Goal: Information Seeking & Learning: Find specific fact

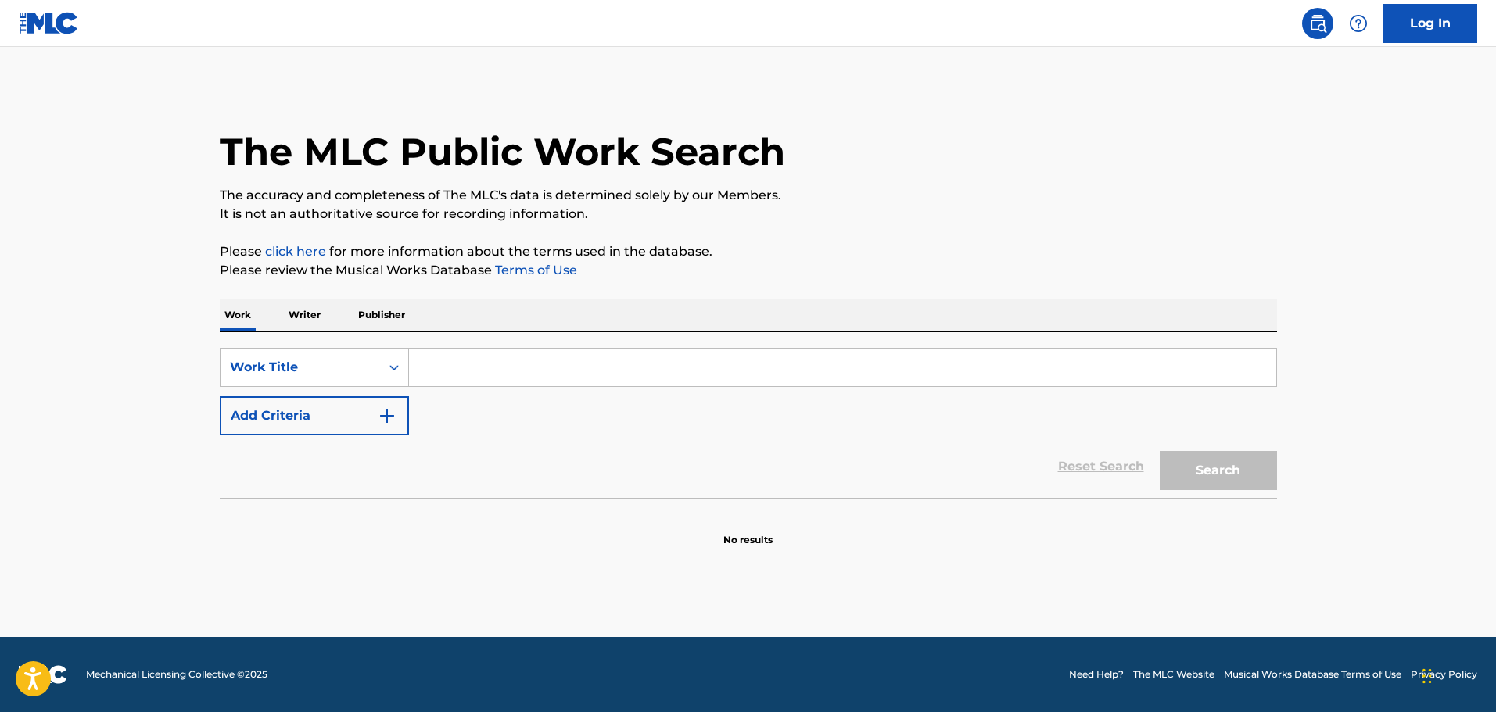
click at [542, 369] on input "Search Form" at bounding box center [842, 368] width 867 height 38
click at [416, 369] on input "Search Form" at bounding box center [842, 368] width 867 height 38
click at [394, 369] on icon "Search Form" at bounding box center [394, 368] width 16 height 16
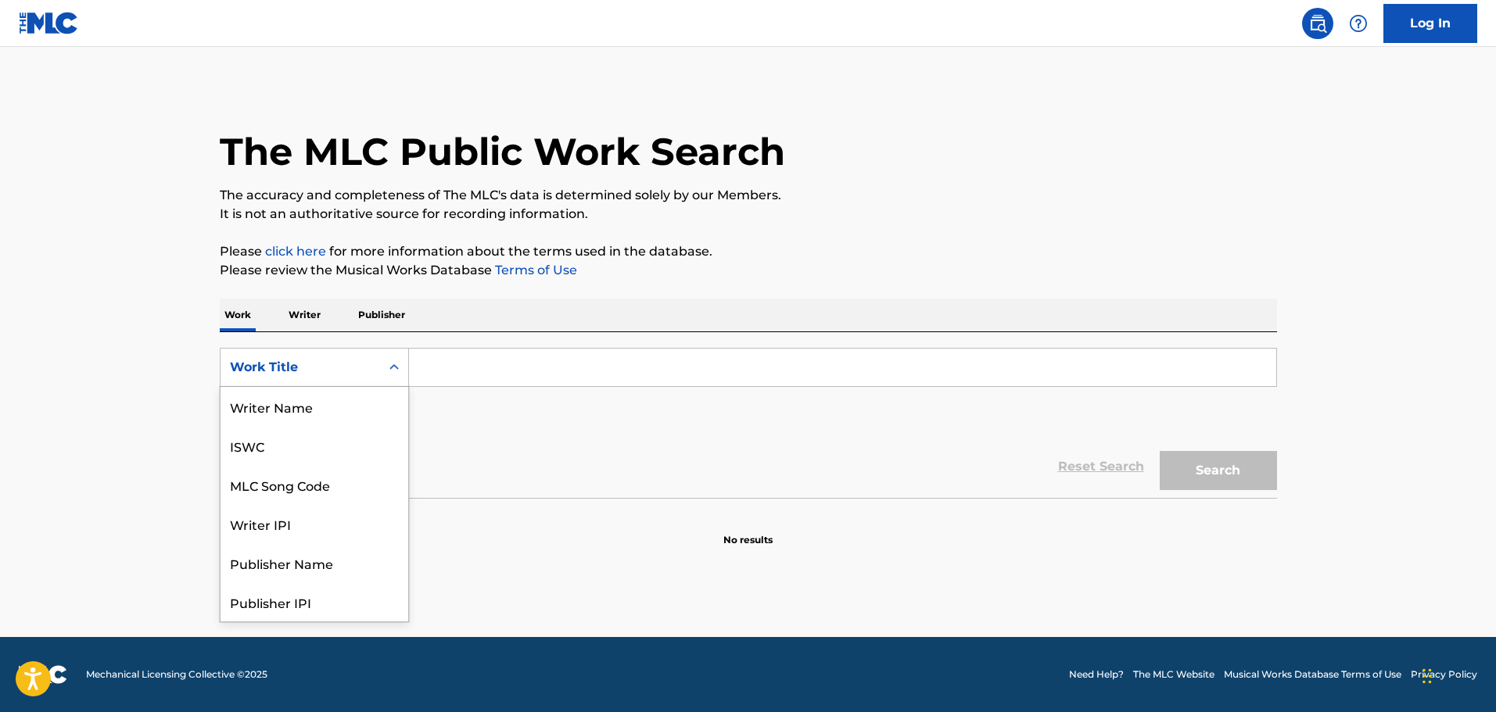
scroll to position [78, 0]
click at [327, 402] on div "MLC Song Code" at bounding box center [315, 406] width 188 height 39
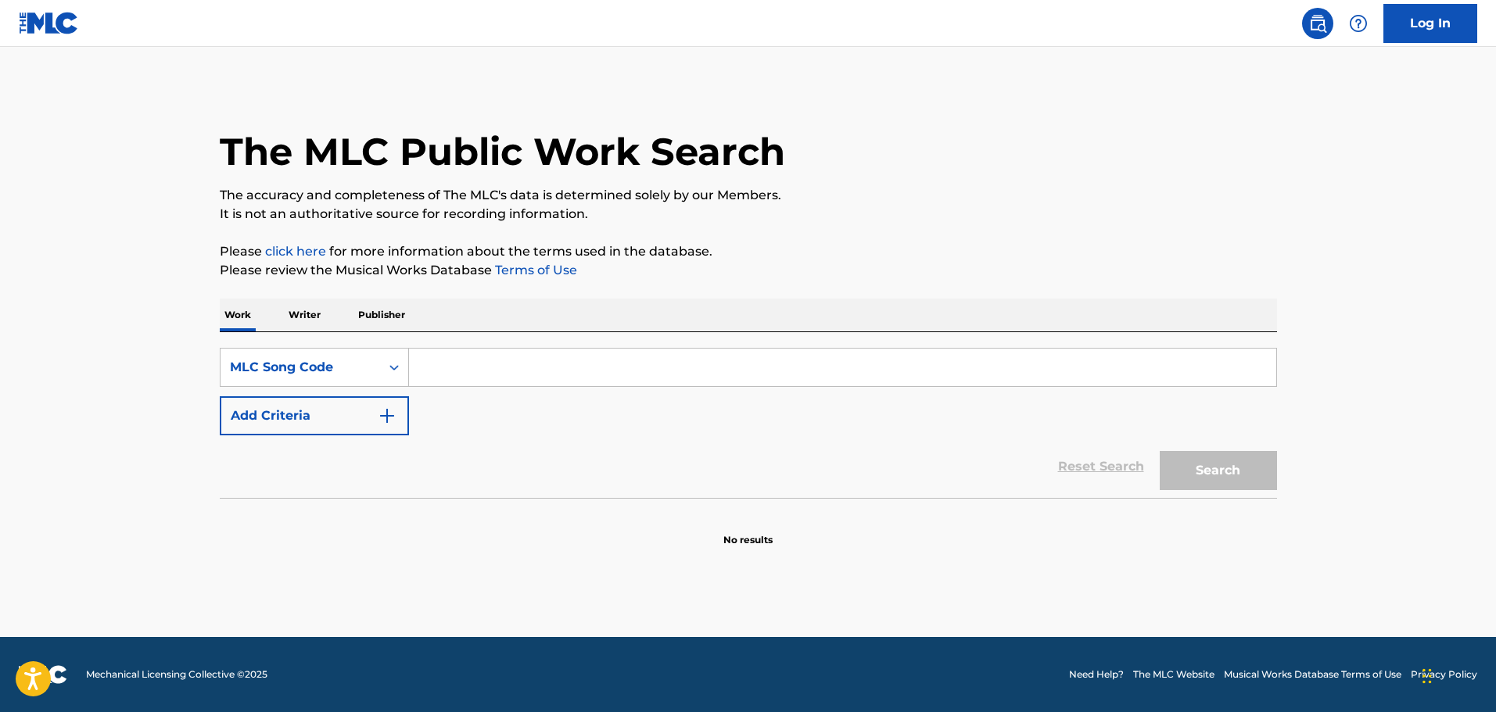
click at [468, 365] on input "Search Form" at bounding box center [842, 368] width 867 height 38
click at [333, 361] on div "MLC Song Code" at bounding box center [300, 367] width 141 height 19
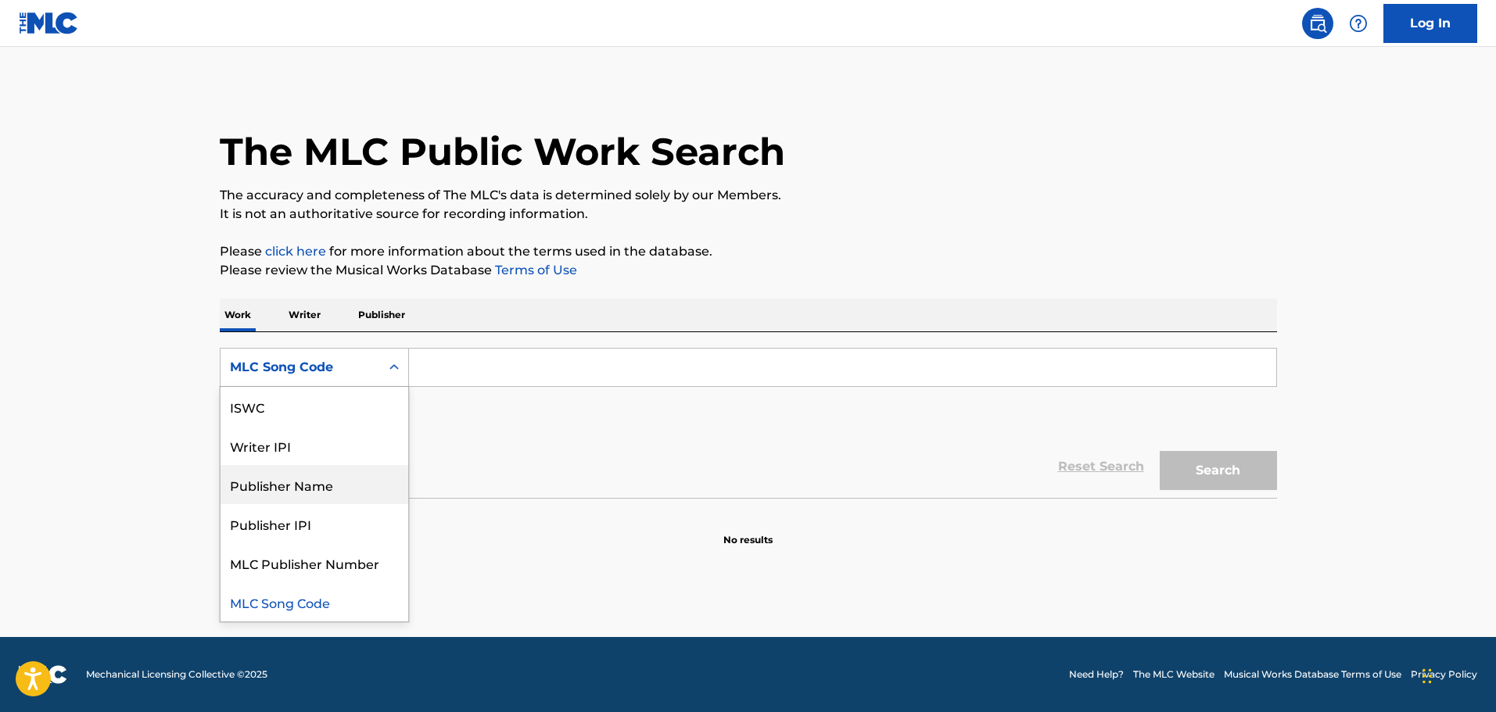
scroll to position [0, 0]
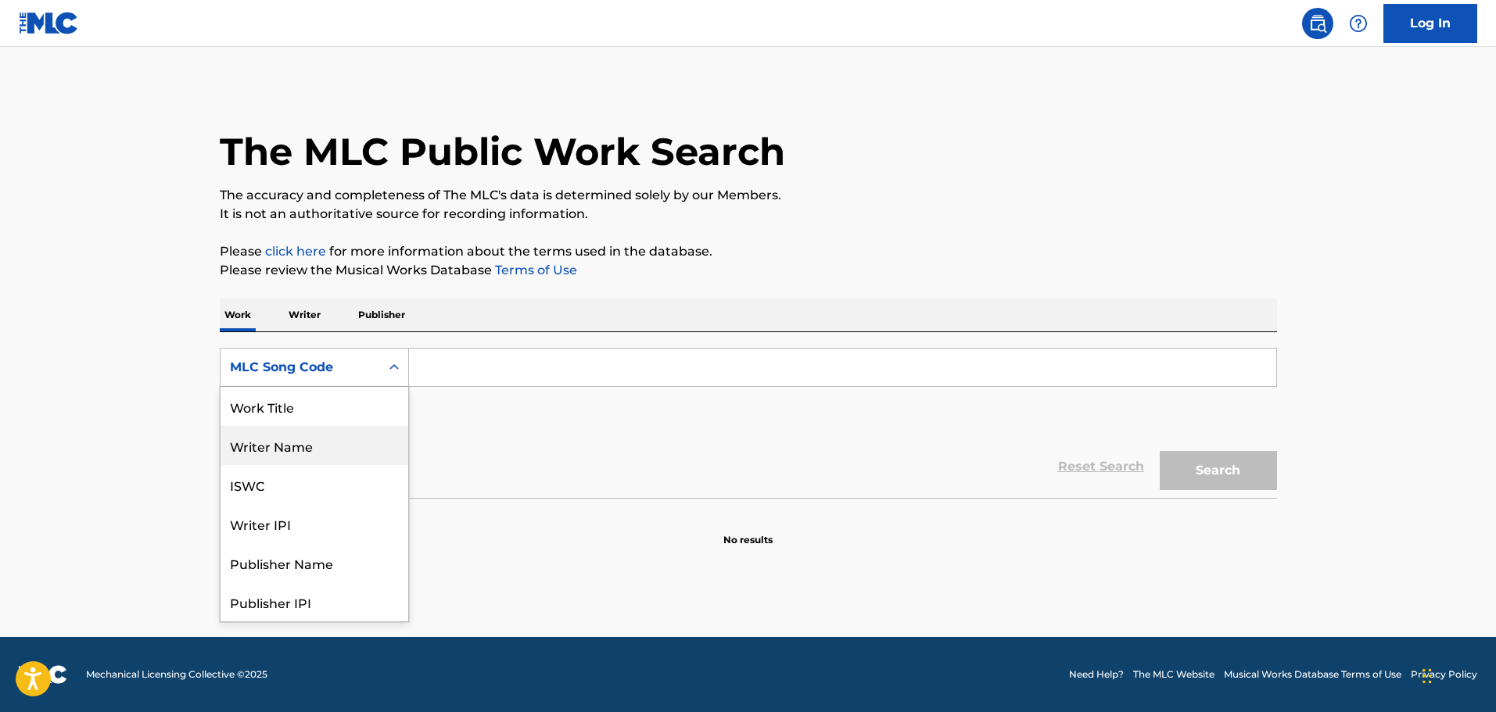
click at [282, 414] on div "Work Title" at bounding box center [315, 406] width 188 height 39
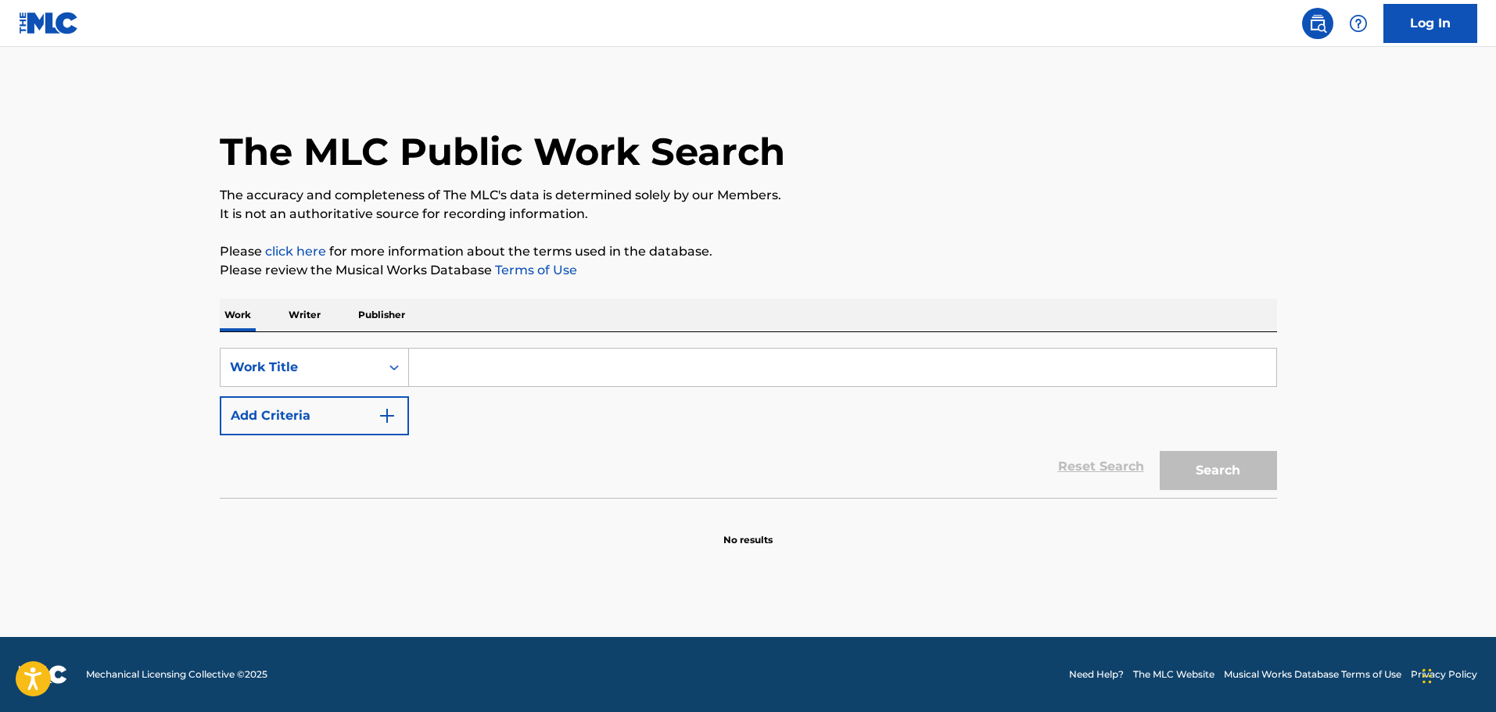
click at [444, 371] on input "Search Form" at bounding box center [842, 368] width 867 height 38
click at [396, 414] on button "Add Criteria" at bounding box center [314, 415] width 189 height 39
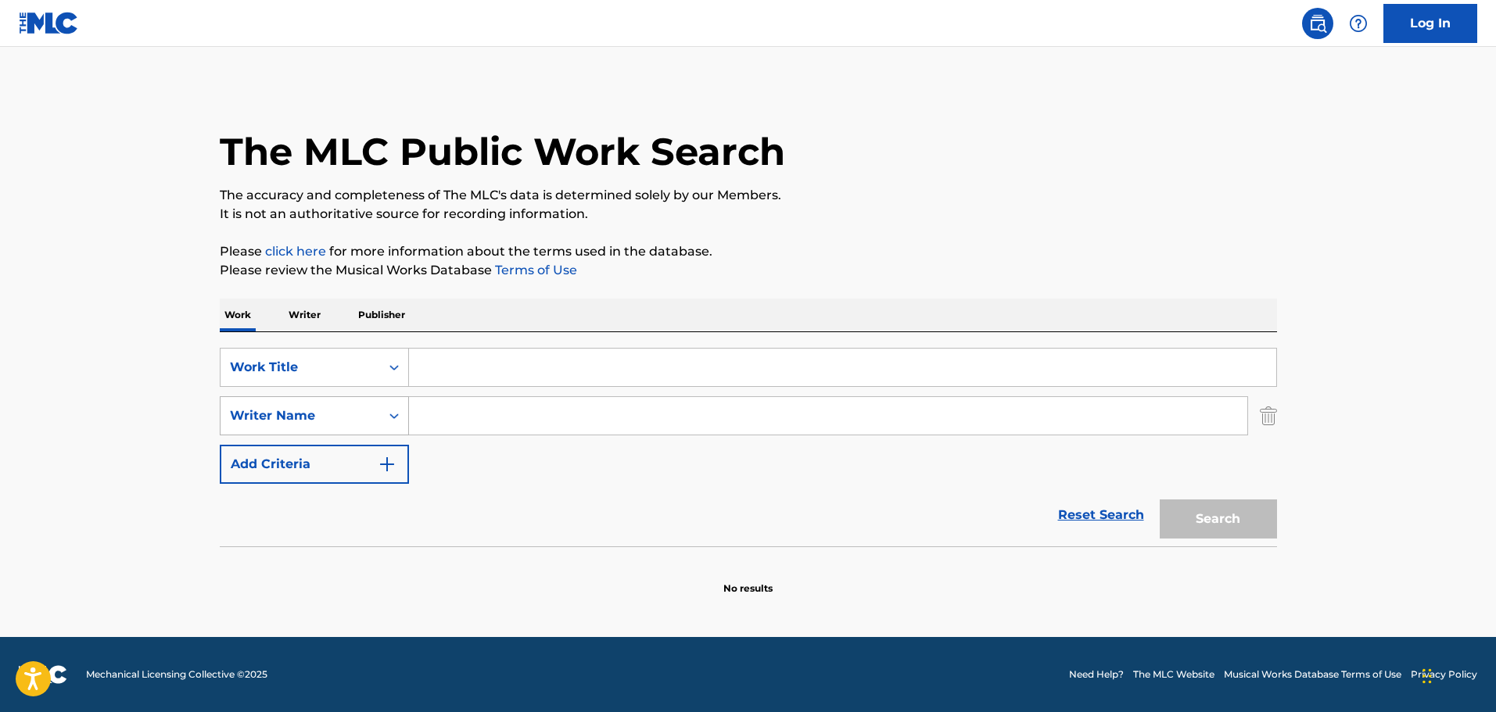
click at [346, 418] on div "Writer Name" at bounding box center [300, 416] width 141 height 19
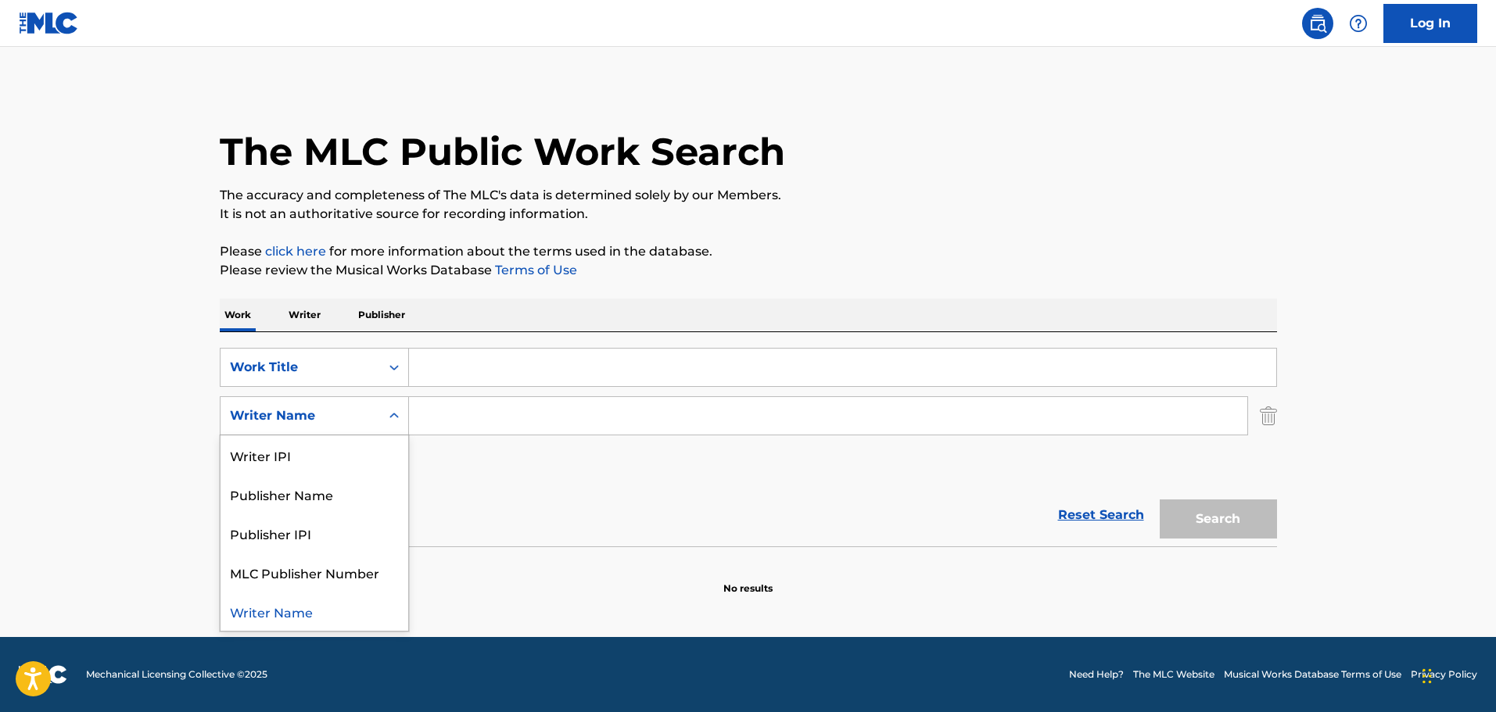
click at [467, 370] on input "Search Form" at bounding box center [842, 368] width 867 height 38
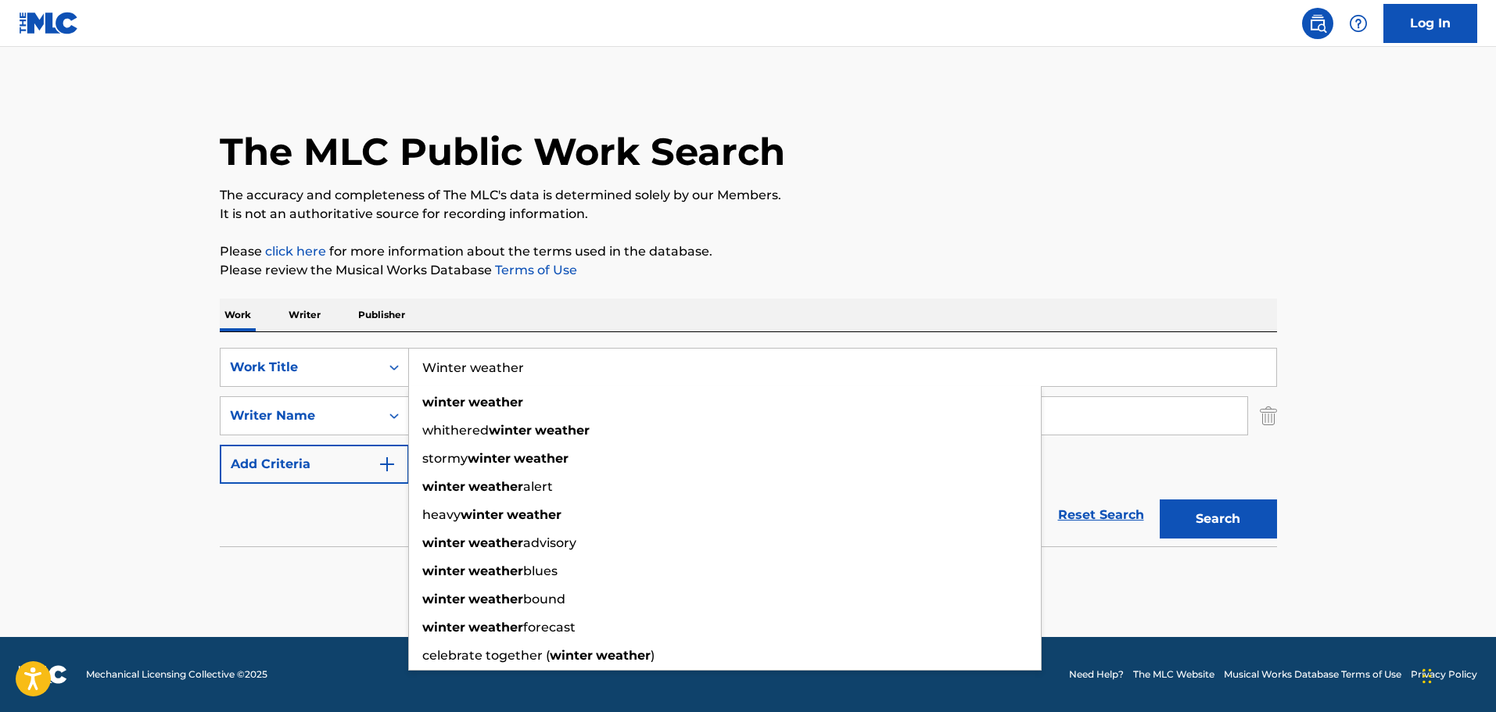
type input "Winter weather"
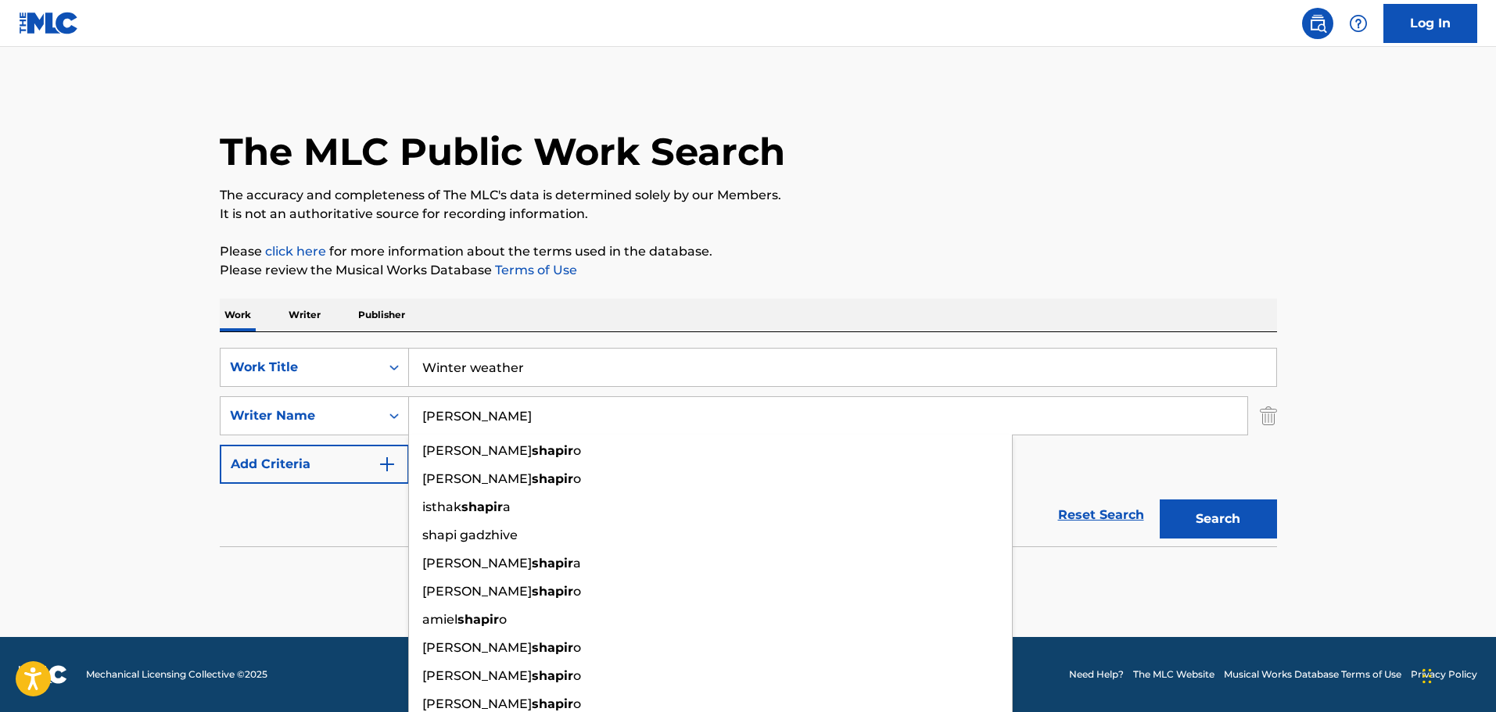
type input "[PERSON_NAME]"
click at [1160, 500] on button "Search" at bounding box center [1218, 519] width 117 height 39
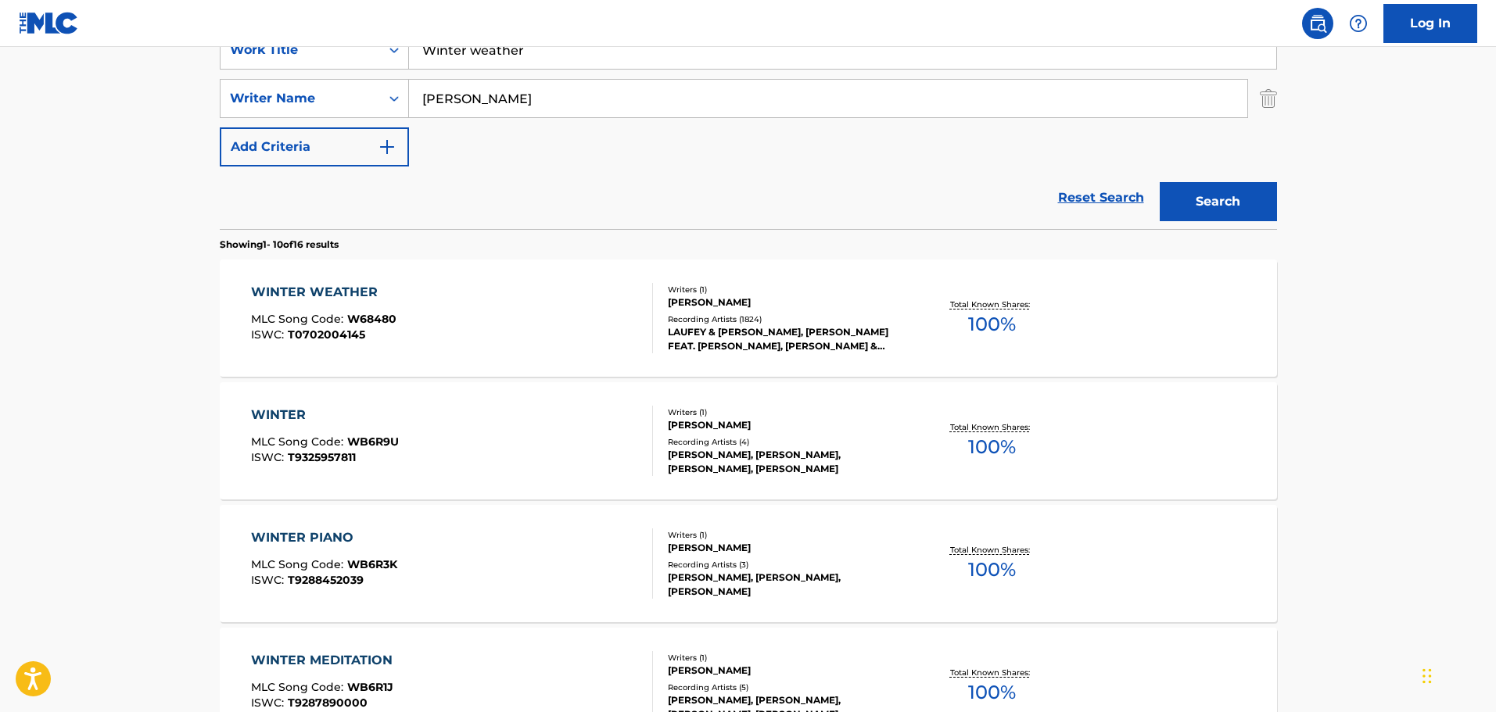
scroll to position [77, 0]
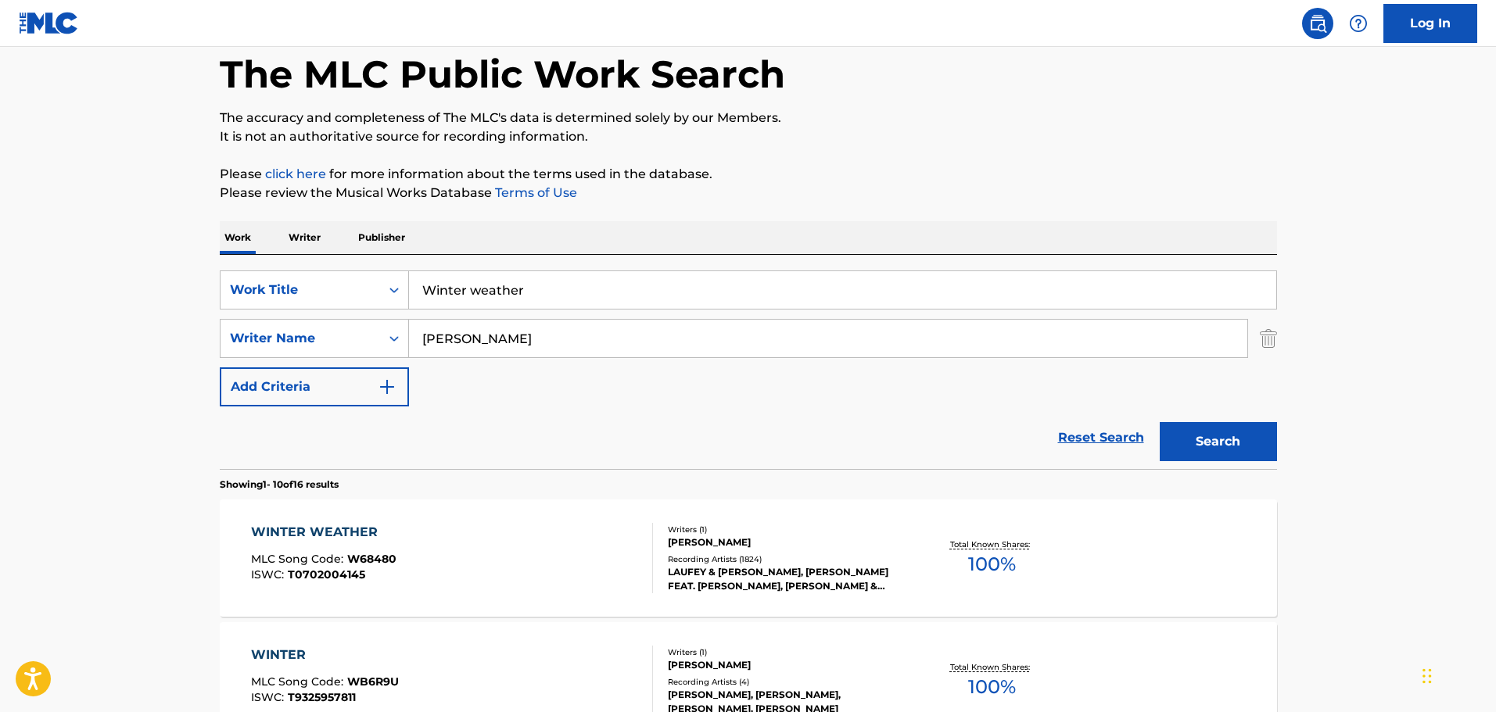
click at [526, 544] on div "WINTER WEATHER MLC Song Code : W68480 ISWC : T0702004145" at bounding box center [452, 558] width 402 height 70
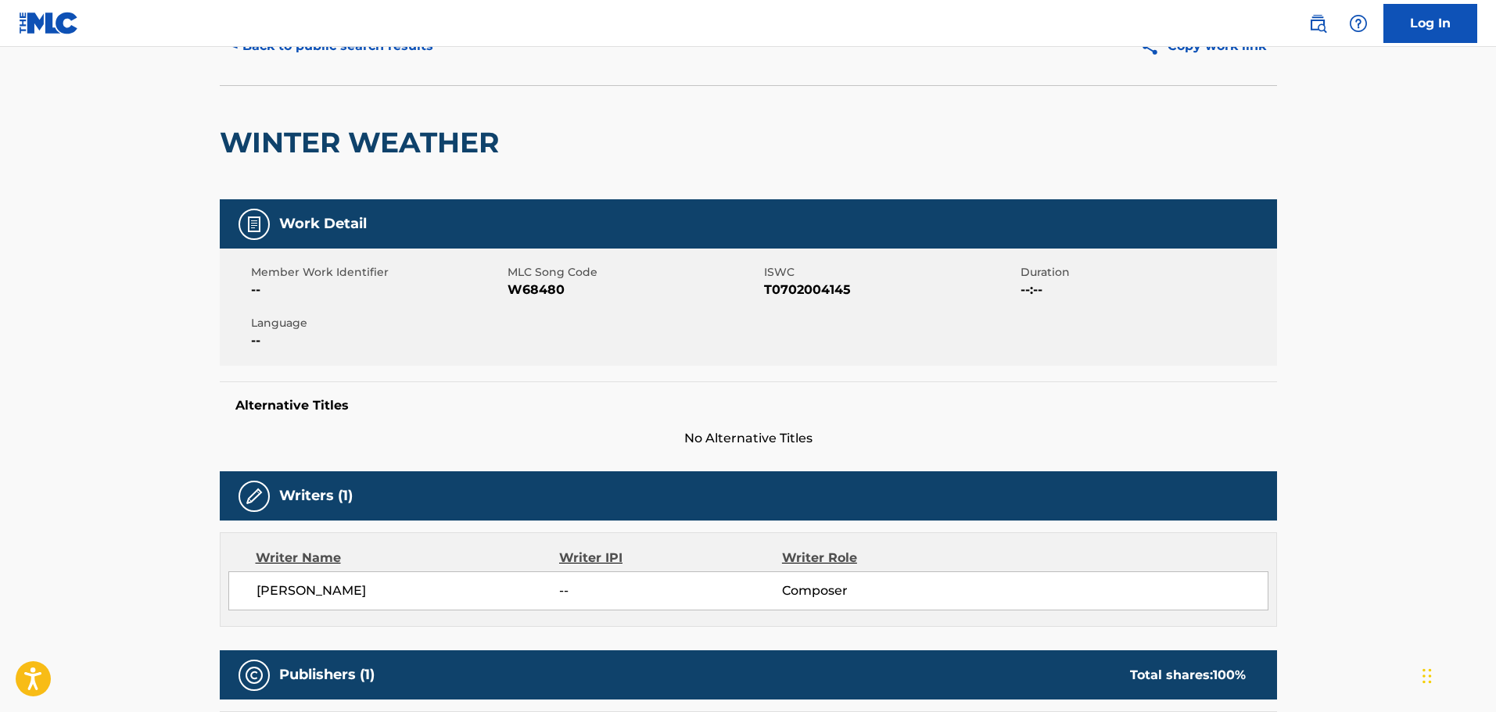
scroll to position [78, 0]
click at [535, 285] on span "W68480" at bounding box center [633, 290] width 253 height 19
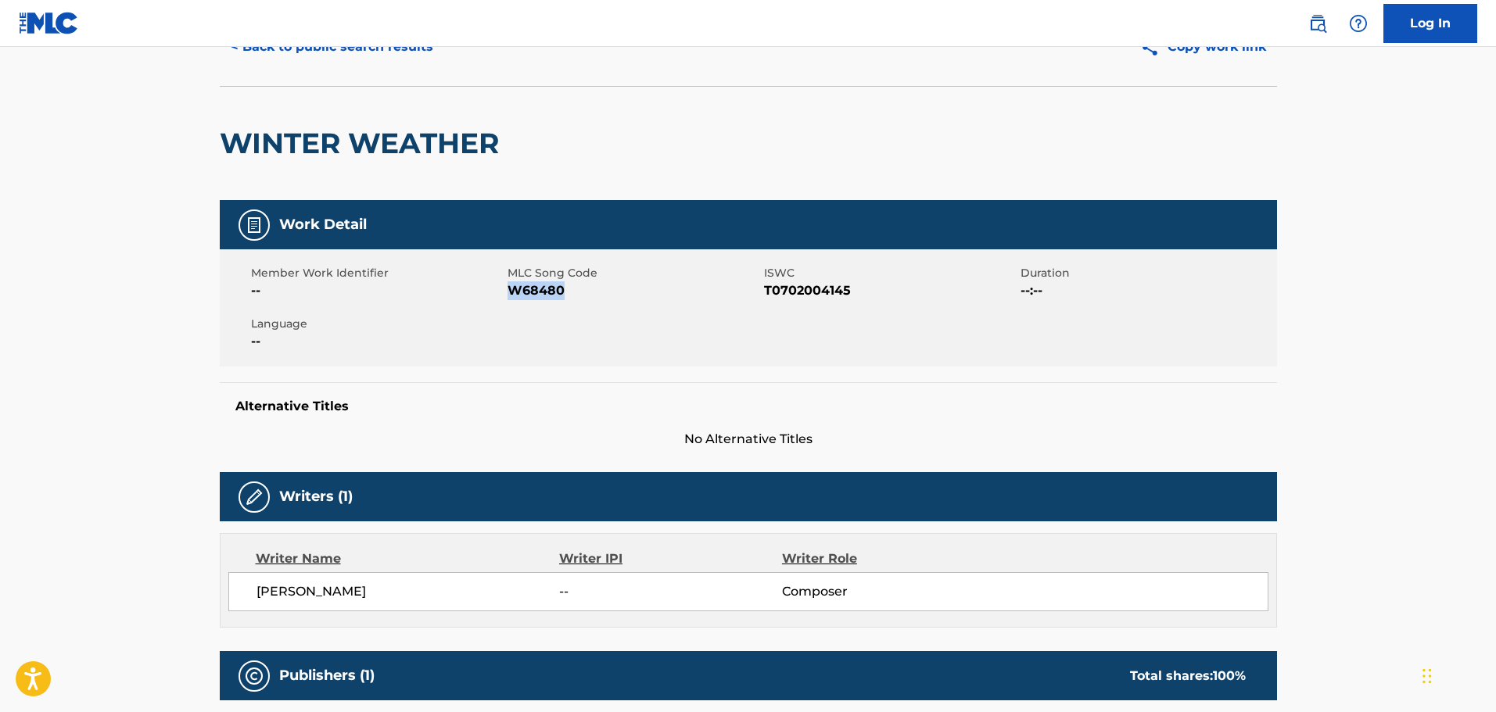
click at [535, 285] on span "W68480" at bounding box center [633, 290] width 253 height 19
copy span "W68480"
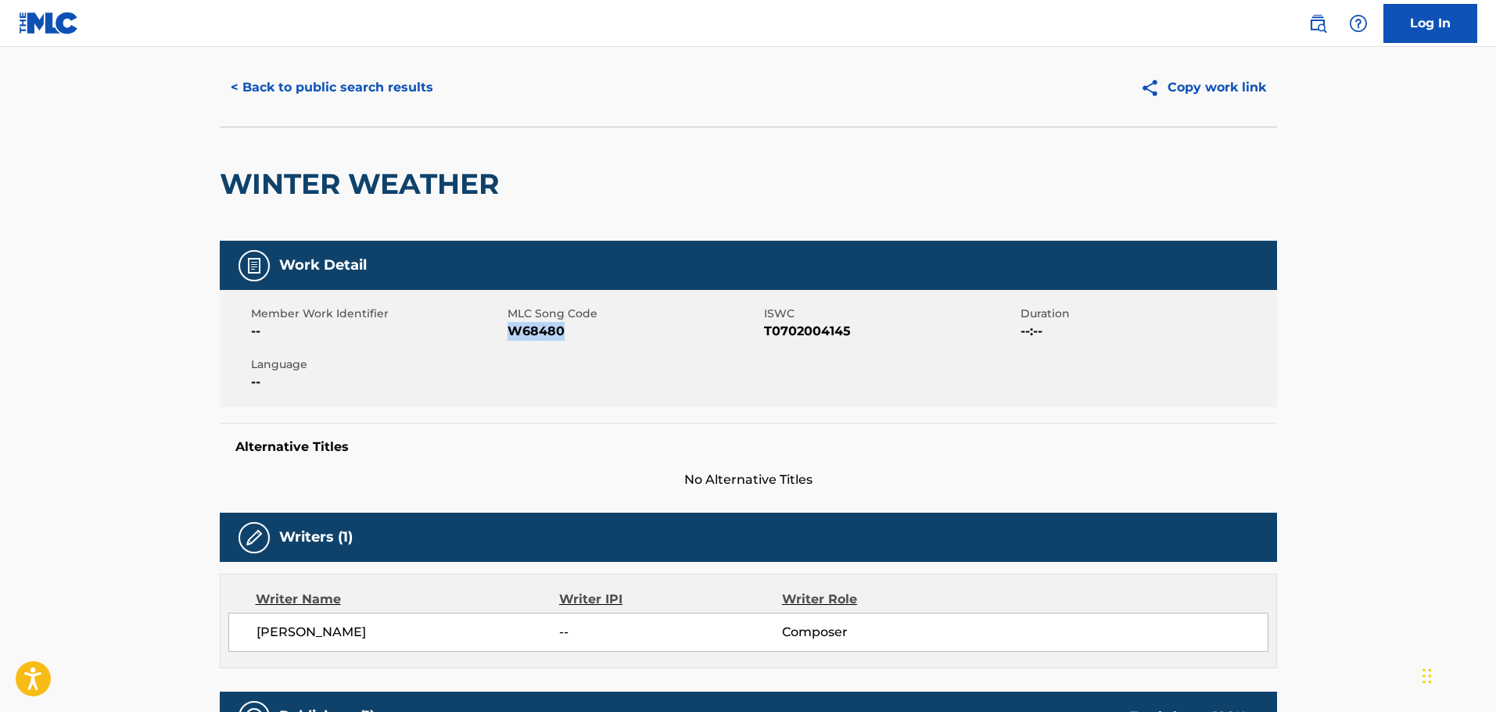
scroll to position [0, 0]
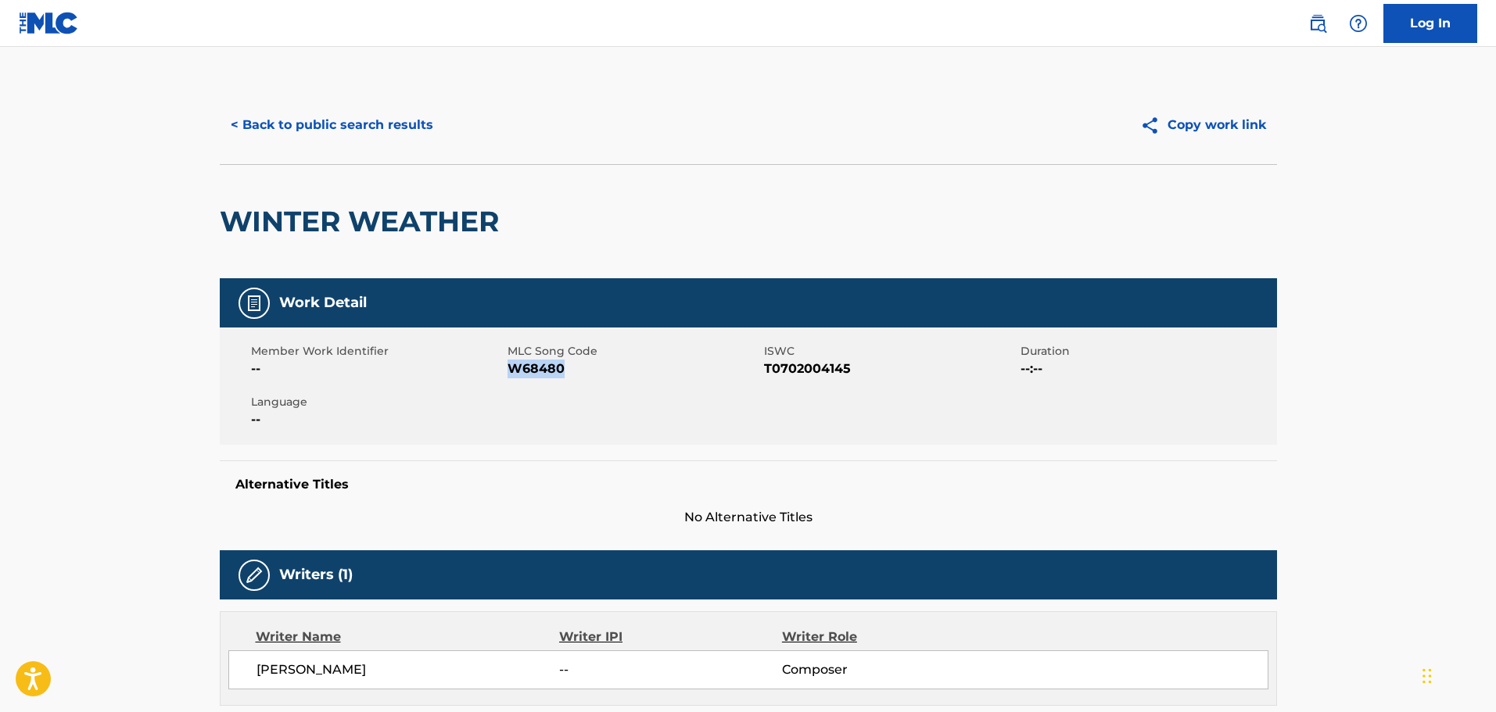
click at [378, 129] on button "< Back to public search results" at bounding box center [332, 125] width 224 height 39
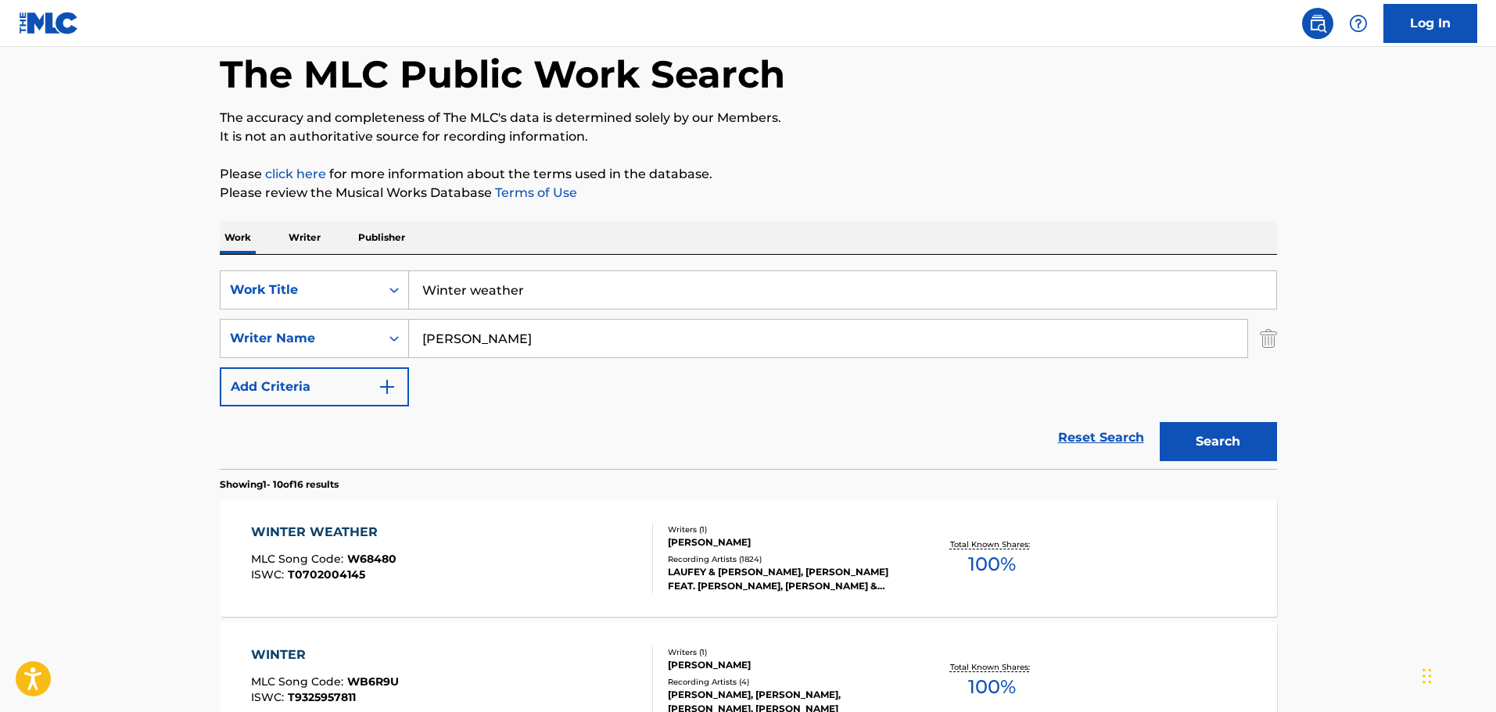
drag, startPoint x: 522, startPoint y: 289, endPoint x: 334, endPoint y: 264, distance: 190.1
click at [335, 264] on div "SearchWithCriteria938ed9aa-b7a9-4ec1-a0ed-e8cc2e3dbaed Work Title Winter weathe…" at bounding box center [748, 362] width 1057 height 214
paste input "I’ve Got My Love To Keep Me Warm"
type input "I’ve Got My Love To Keep Me Warm"
drag, startPoint x: 712, startPoint y: 336, endPoint x: 421, endPoint y: 296, distance: 293.6
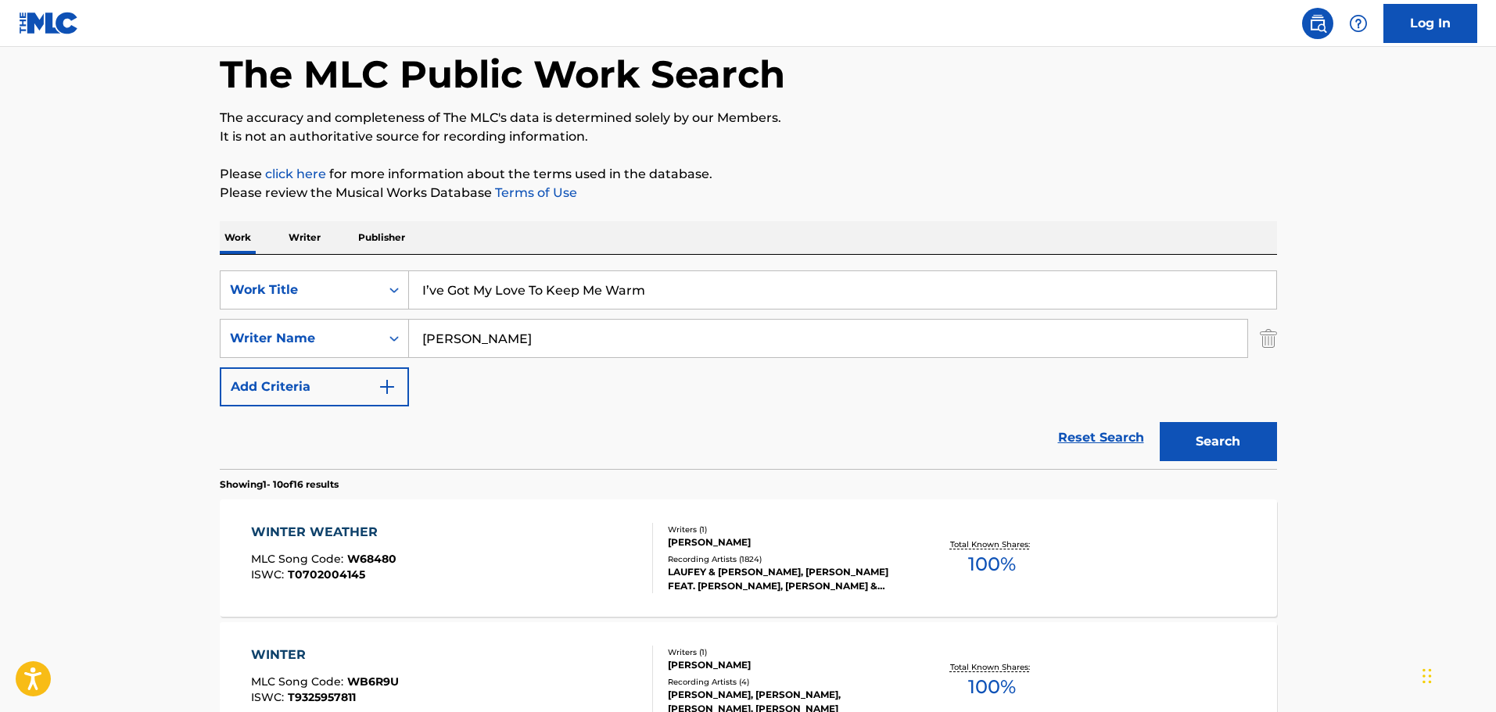
click at [428, 297] on div "SearchWithCriteria938ed9aa-b7a9-4ec1-a0ed-e8cc2e3dbaed Work Title I’ve Got My L…" at bounding box center [748, 339] width 1057 height 136
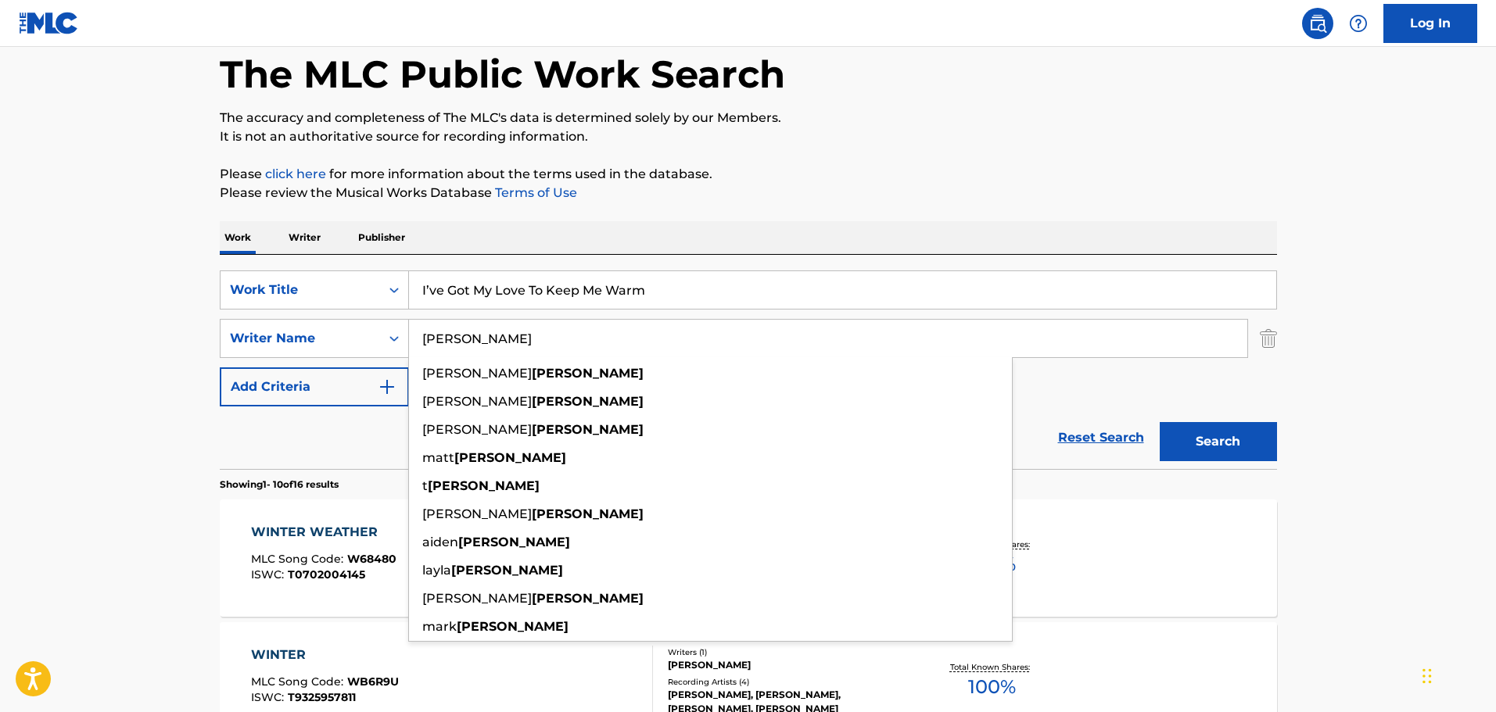
type input "s"
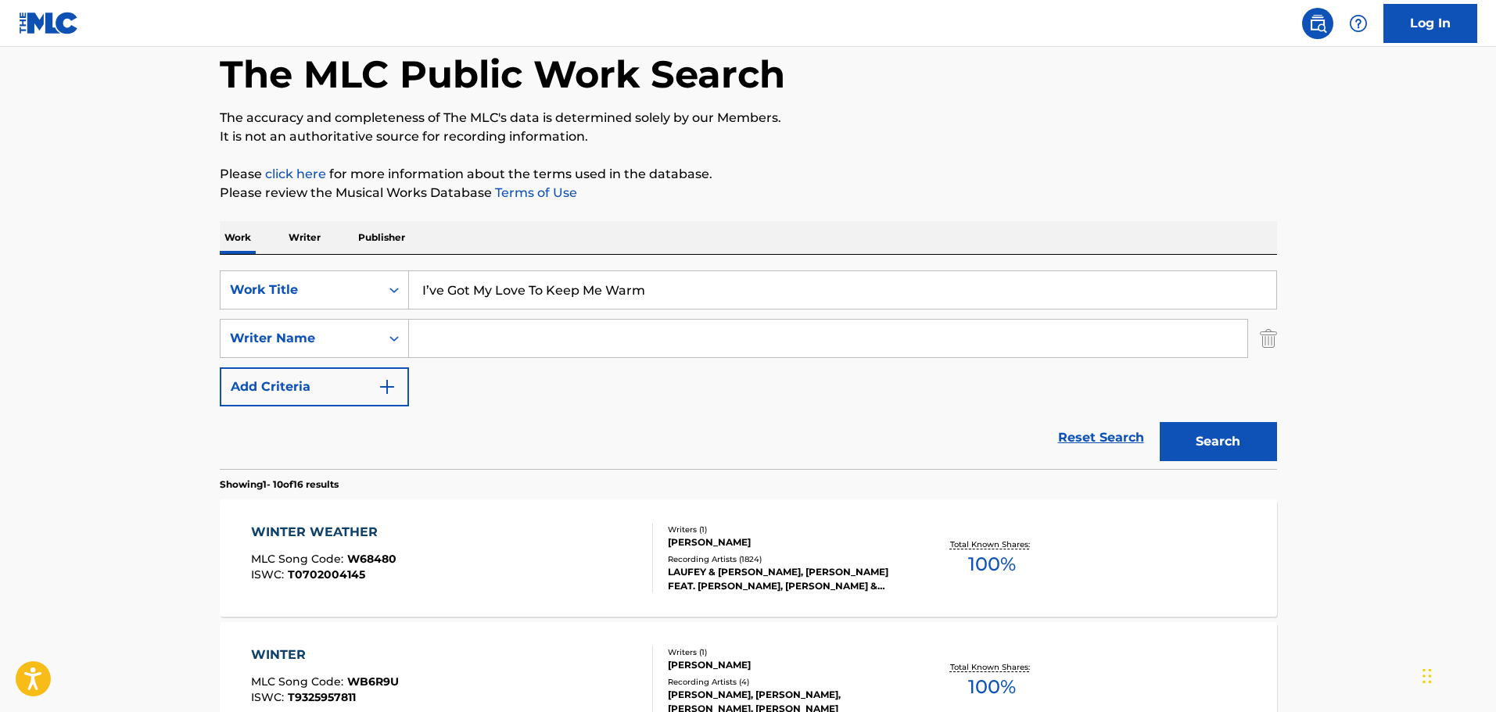
click at [1160, 422] on button "Search" at bounding box center [1218, 441] width 117 height 39
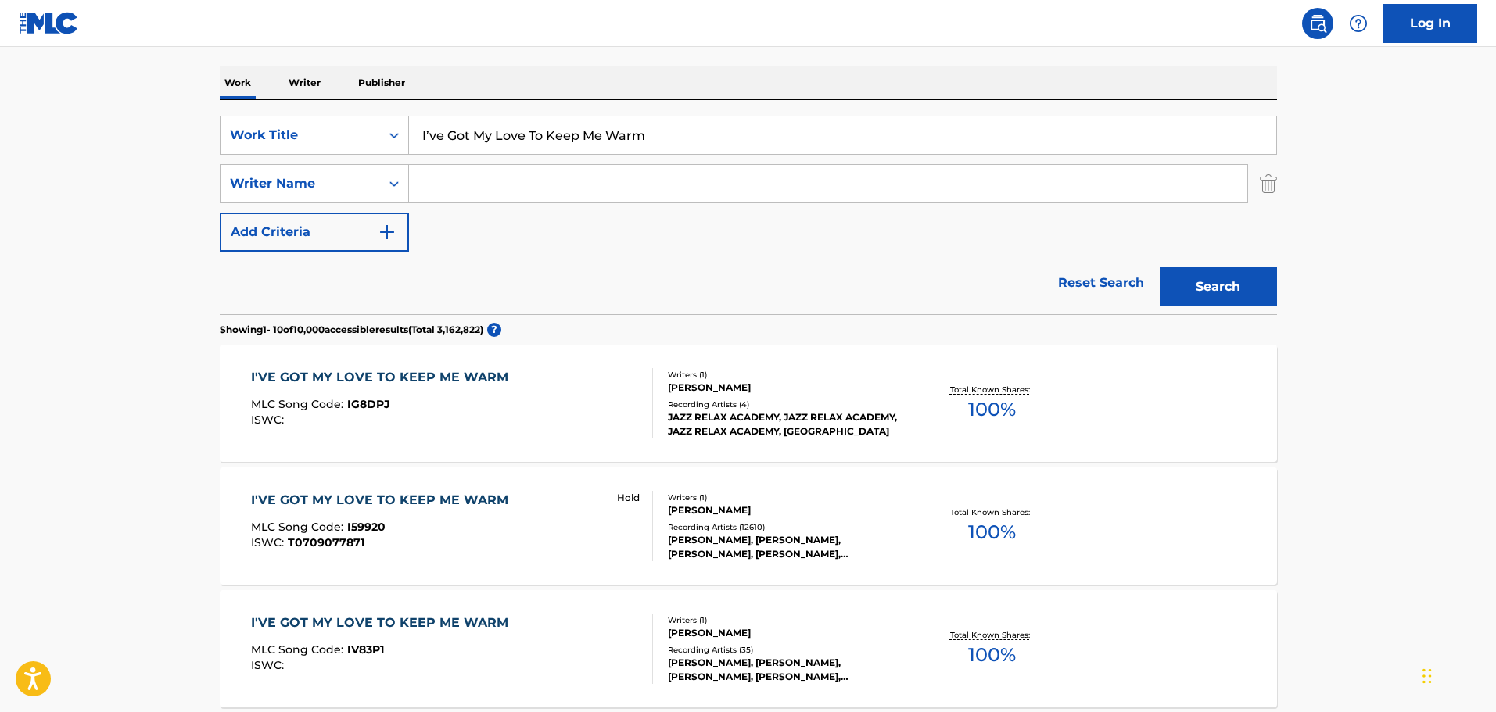
scroll to position [234, 0]
click at [539, 515] on div "I'VE GOT MY LOVE TO KEEP ME WARM MLC Song Code : I59920 ISWC : T0709077871 Hold" at bounding box center [452, 524] width 402 height 70
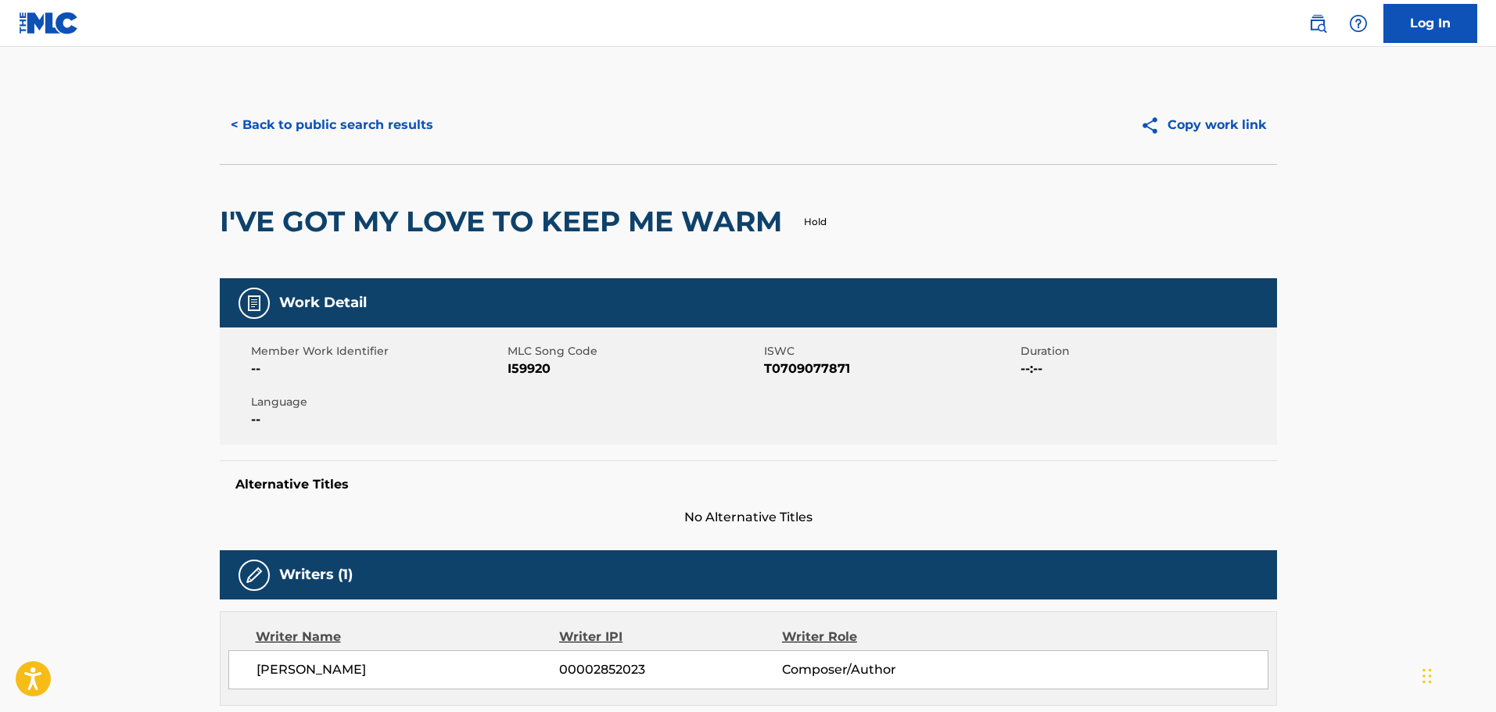
scroll to position [78, 0]
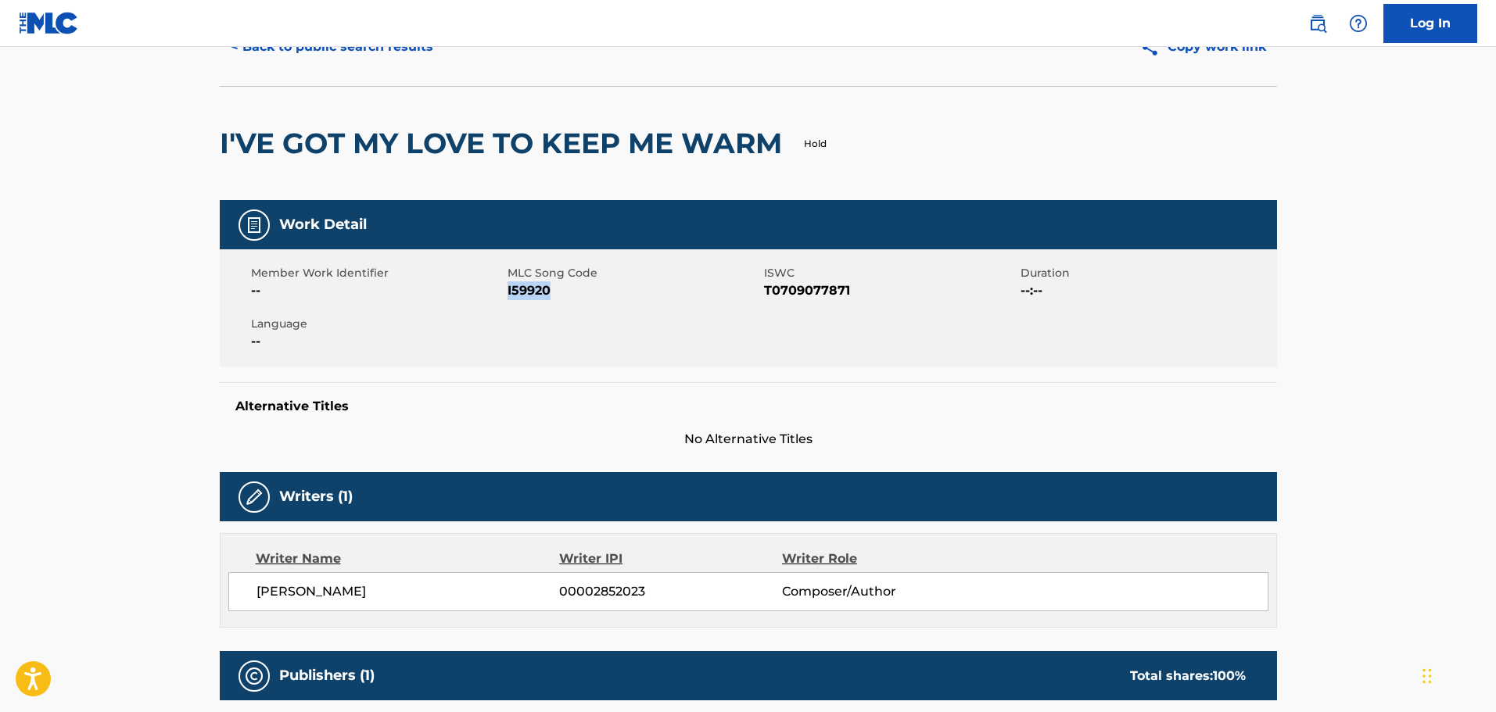
drag, startPoint x: 557, startPoint y: 294, endPoint x: 507, endPoint y: 299, distance: 49.6
click at [507, 299] on span "I59920" at bounding box center [633, 290] width 253 height 19
copy span "I59920"
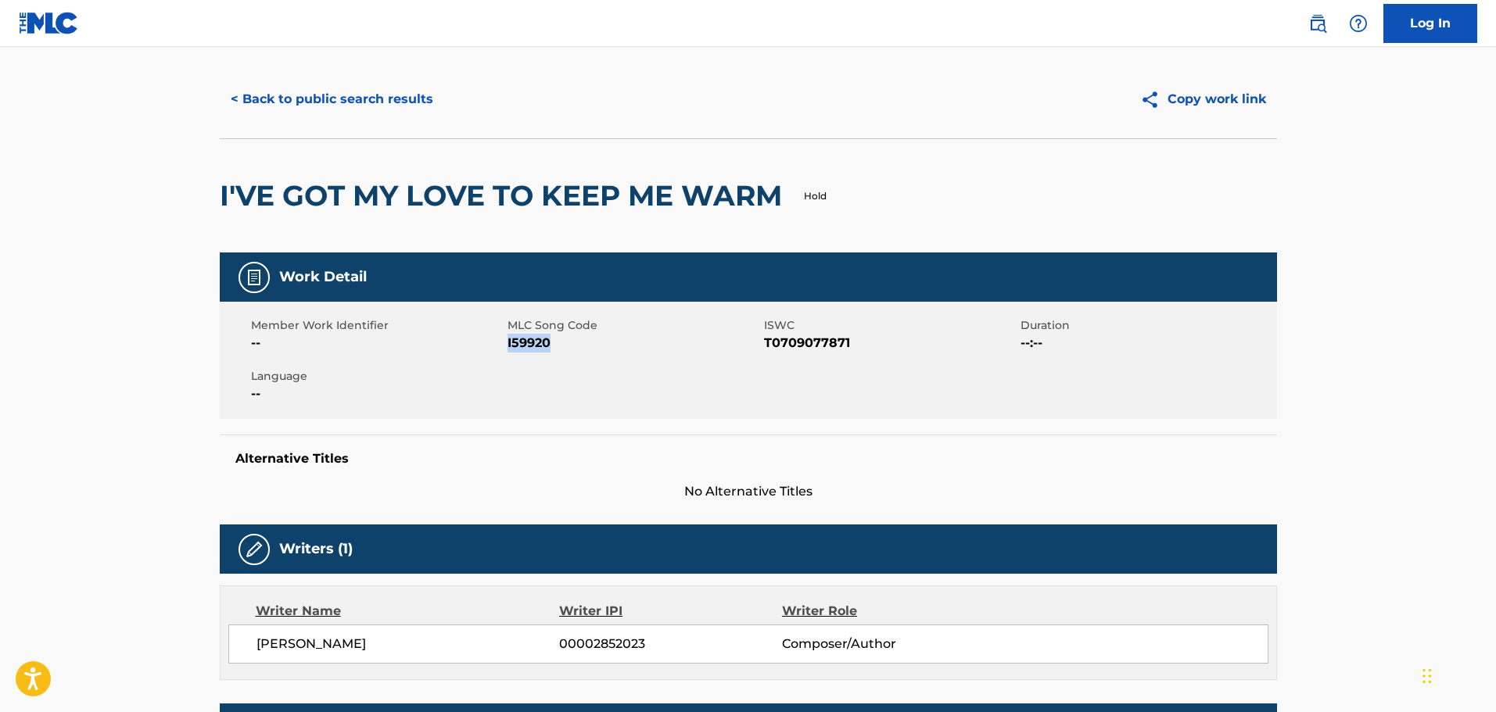
scroll to position [0, 0]
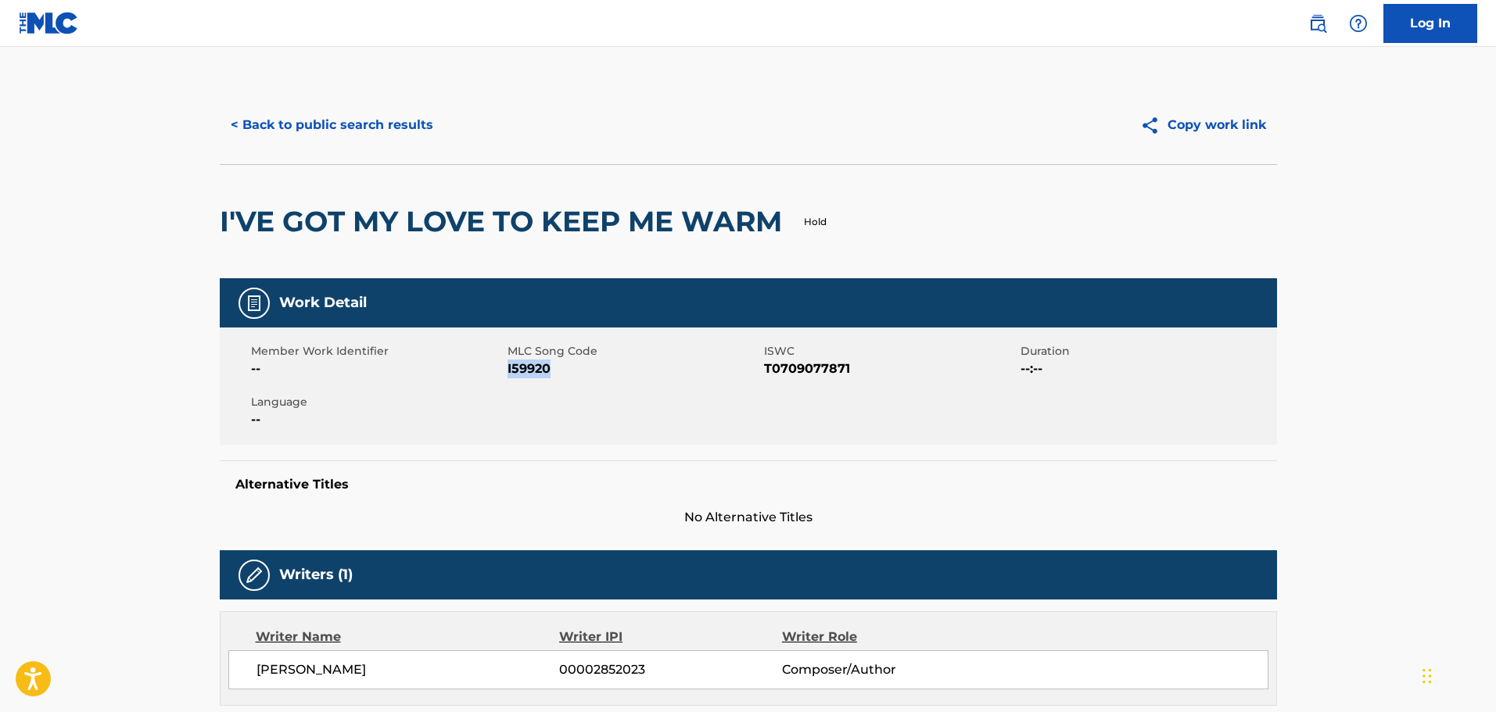
click at [325, 138] on button "< Back to public search results" at bounding box center [332, 125] width 224 height 39
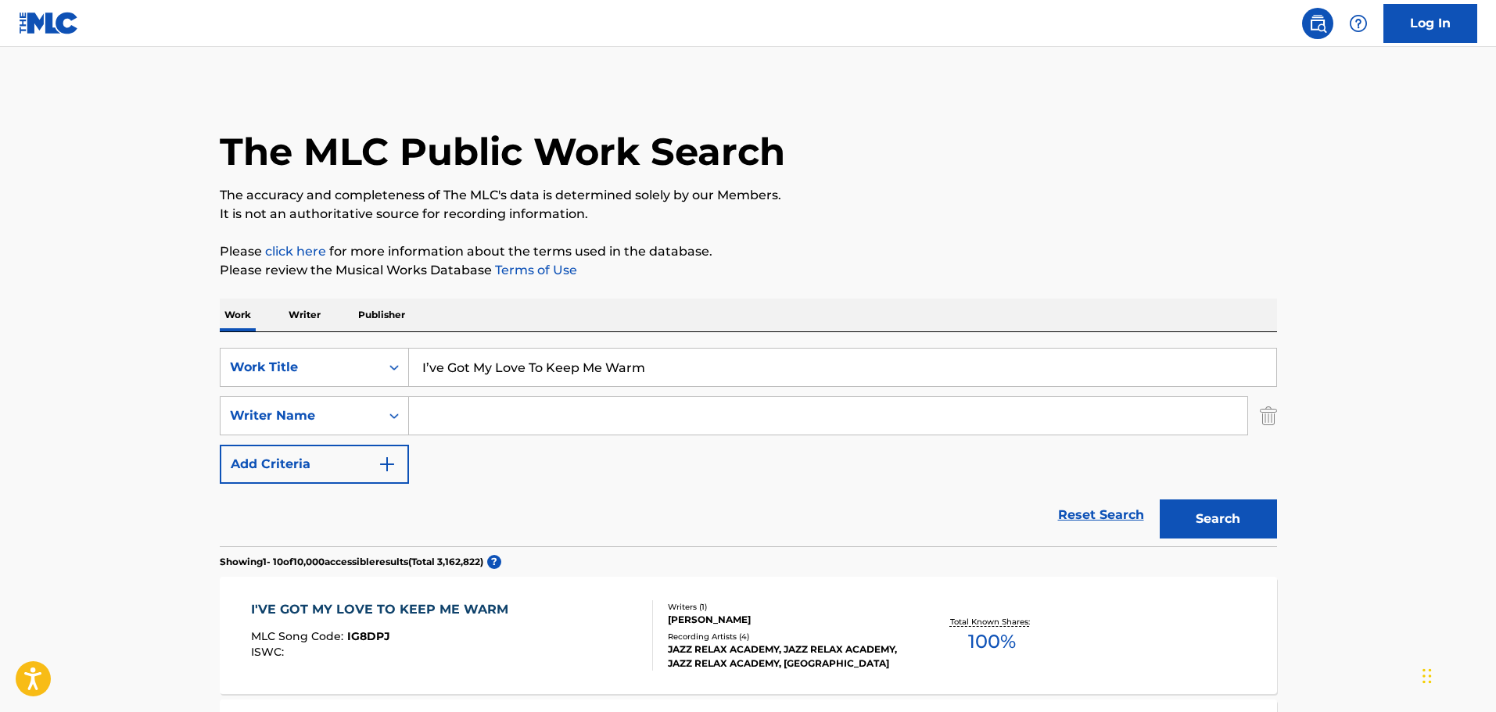
scroll to position [234, 0]
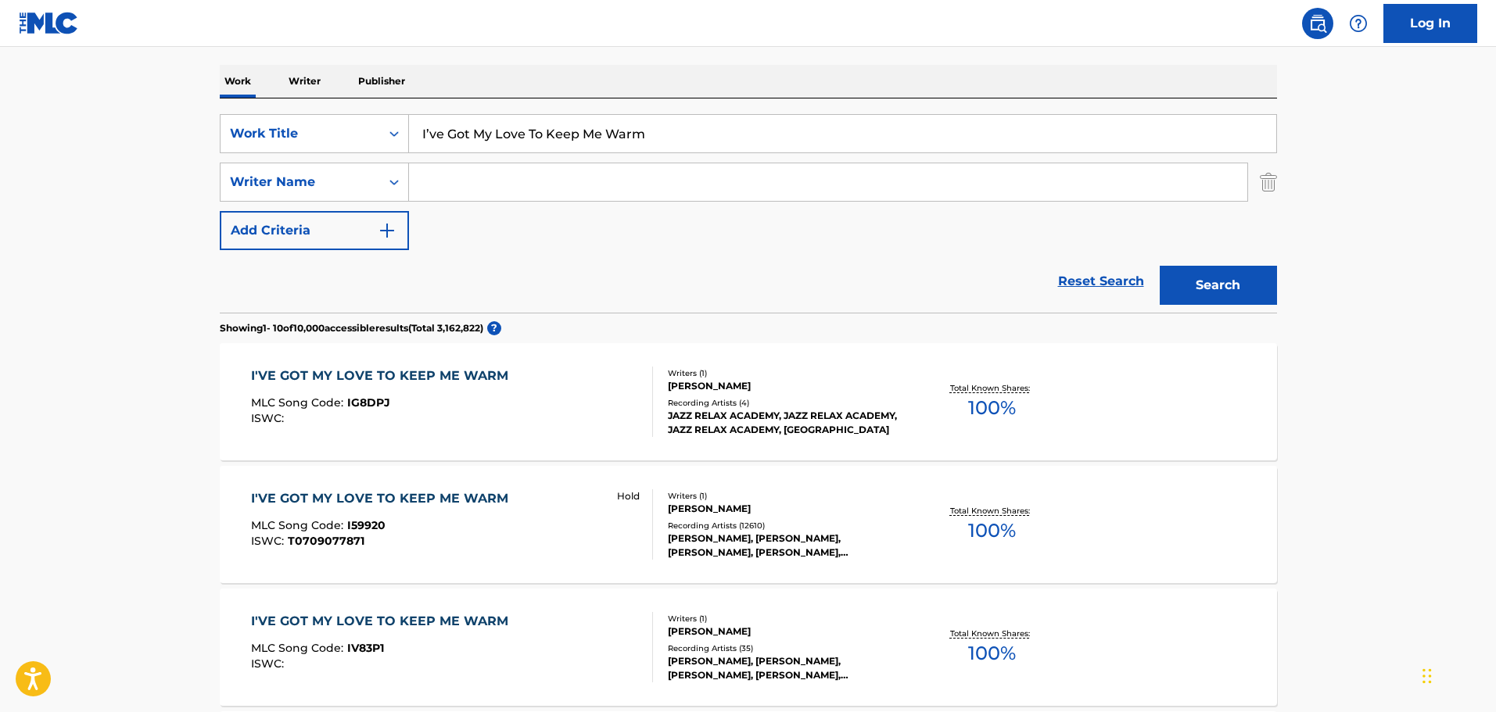
drag, startPoint x: 688, startPoint y: 134, endPoint x: 270, endPoint y: 94, distance: 420.3
drag, startPoint x: 688, startPoint y: 134, endPoint x: 701, endPoint y: 134, distance: 12.5
click at [688, 134] on input "I’ve Got My Love To Keep Me Warm" at bounding box center [842, 134] width 867 height 38
drag, startPoint x: 274, startPoint y: 99, endPoint x: 245, endPoint y: 102, distance: 30.0
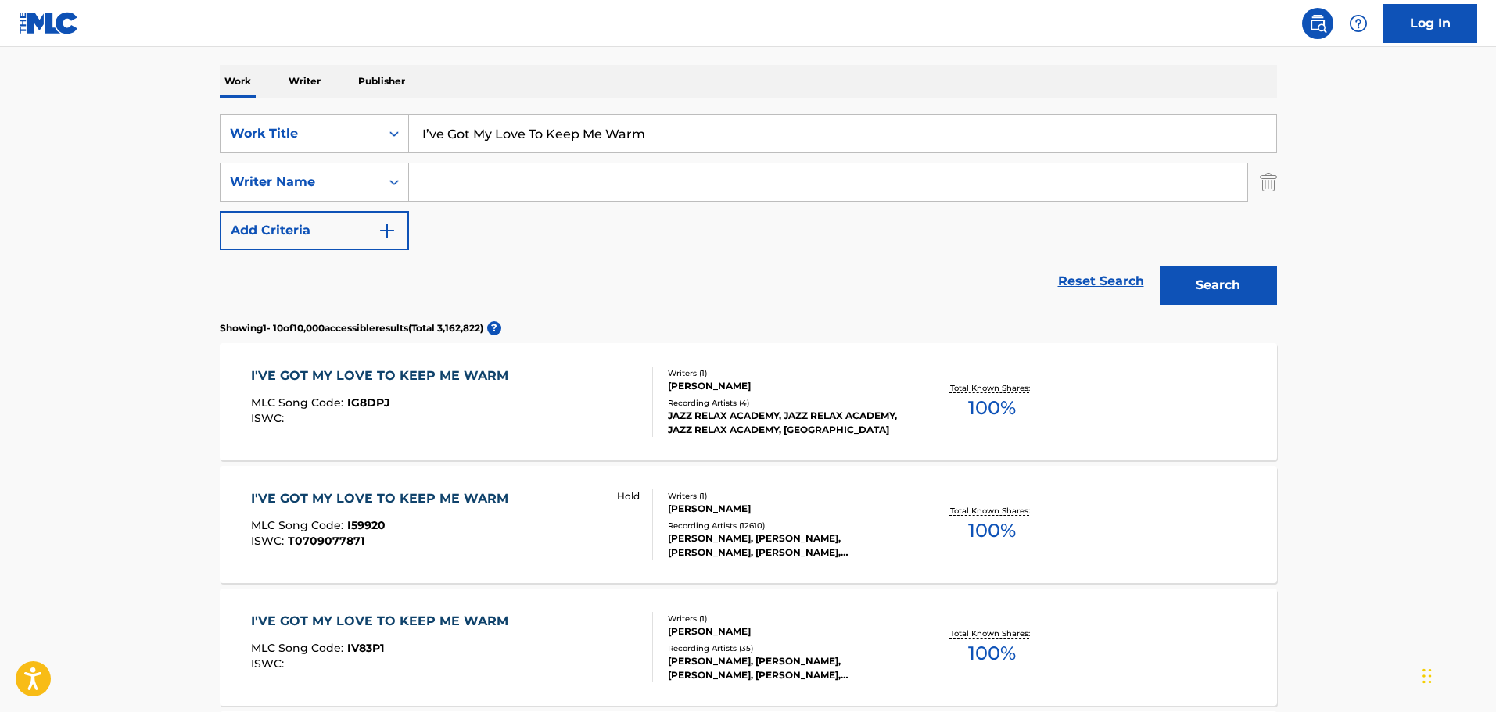
click at [245, 102] on div "SearchWithCriteria938ed9aa-b7a9-4ec1-a0ed-e8cc2e3dbaed Work Title I’ve Got My L…" at bounding box center [748, 206] width 1057 height 214
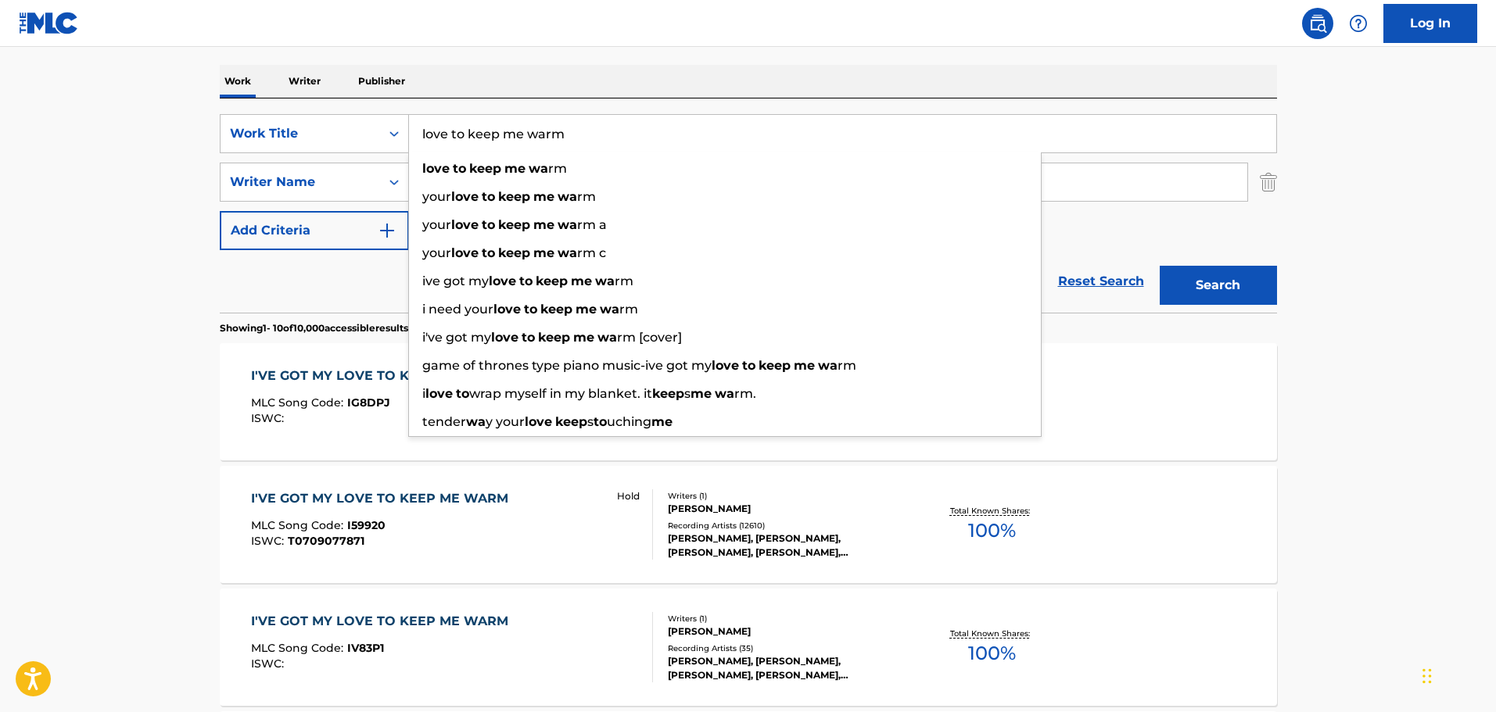
type input "love to keep me warm"
click at [1160, 266] on button "Search" at bounding box center [1218, 285] width 117 height 39
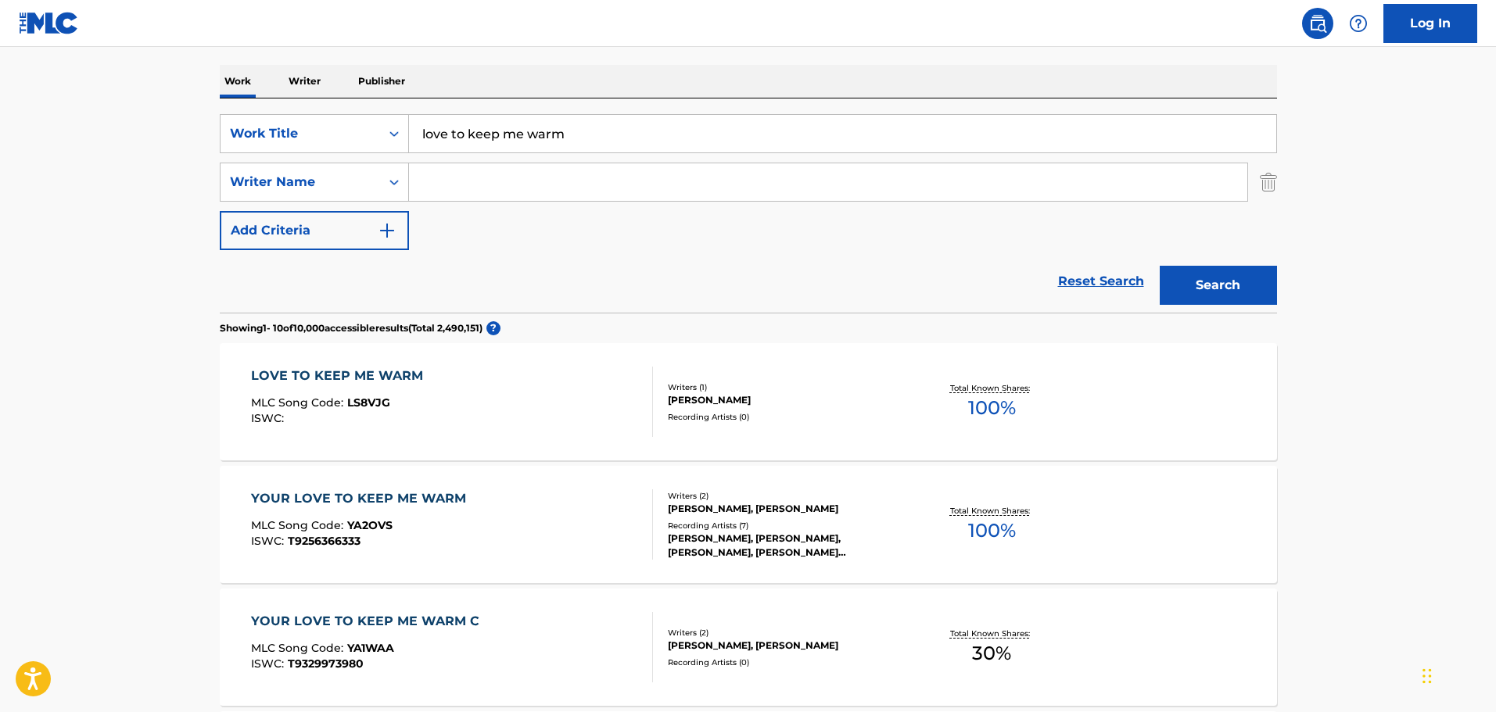
scroll to position [0, 0]
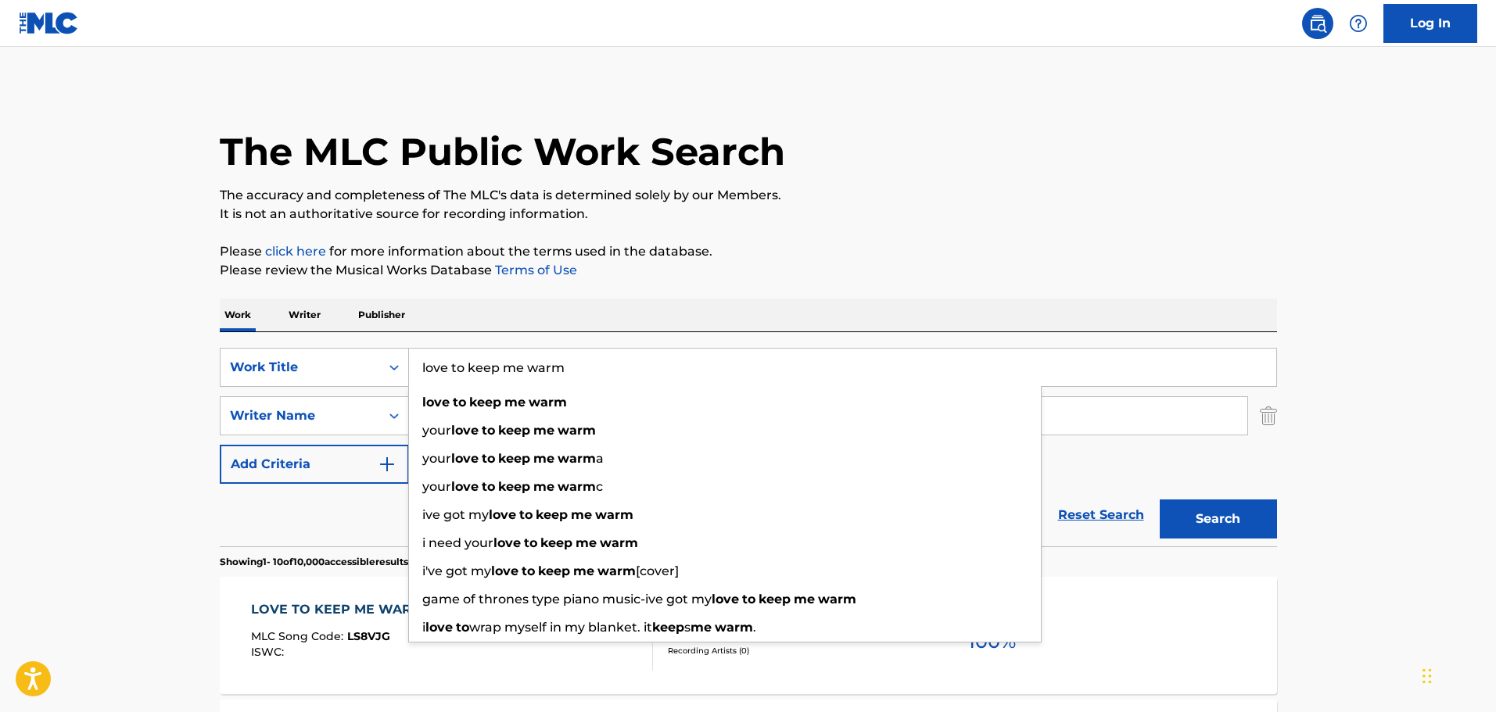
click at [891, 106] on div "The MLC Public Work Search" at bounding box center [748, 143] width 1057 height 114
